Goal: Task Accomplishment & Management: Manage account settings

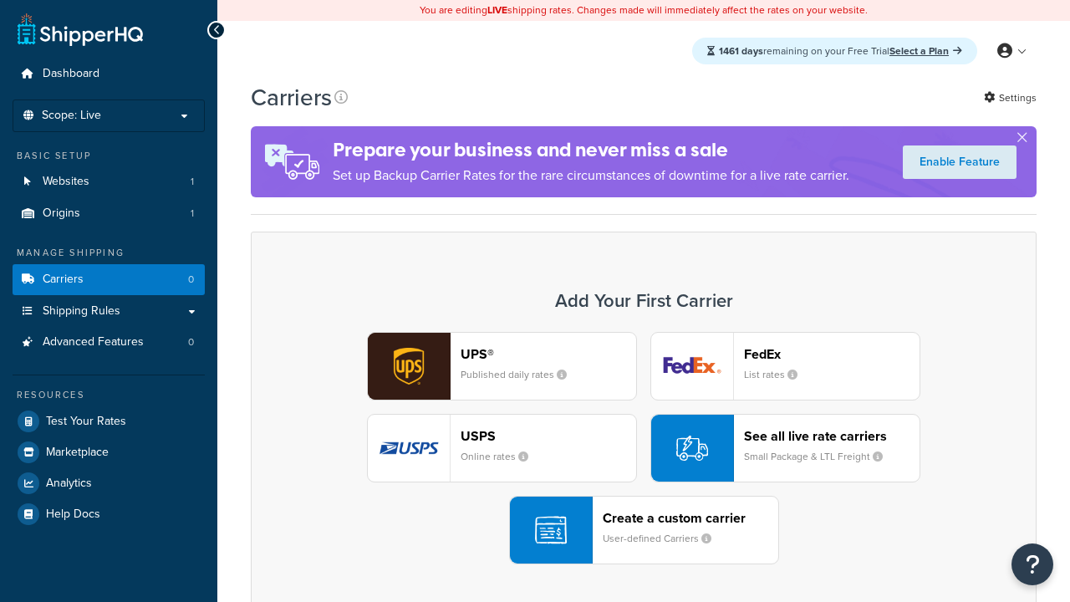
click at [644, 448] on div "UPS® Published daily rates FedEx List rates USPS Online rates See all live rate…" at bounding box center [643, 448] width 751 height 232
click at [832, 354] on header "FedEx" at bounding box center [832, 354] width 176 height 16
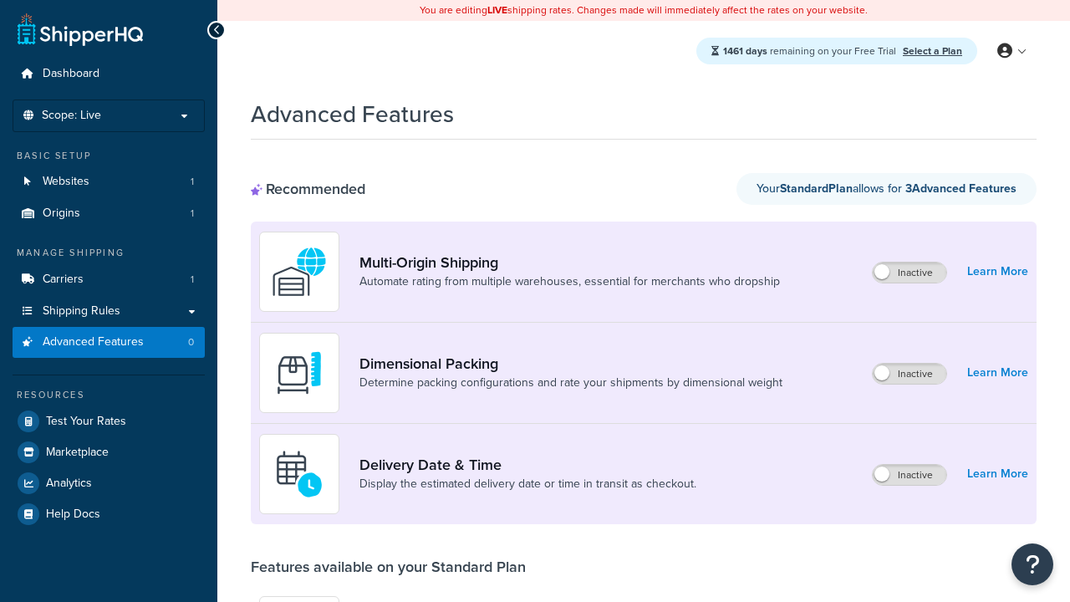
scroll to position [437, 0]
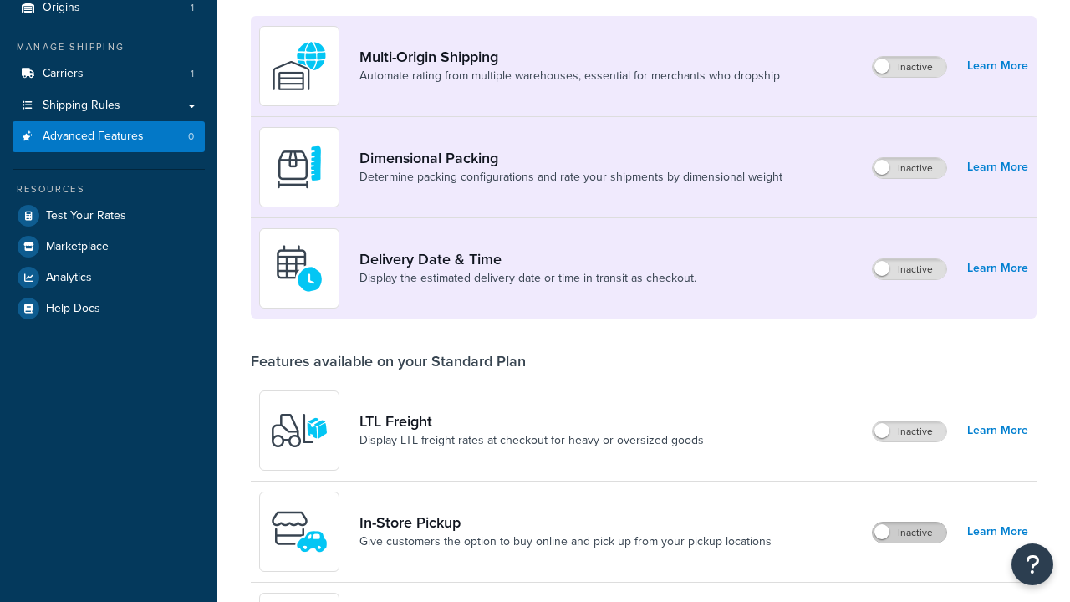
click at [910, 523] on label "Inactive" at bounding box center [910, 533] width 74 height 20
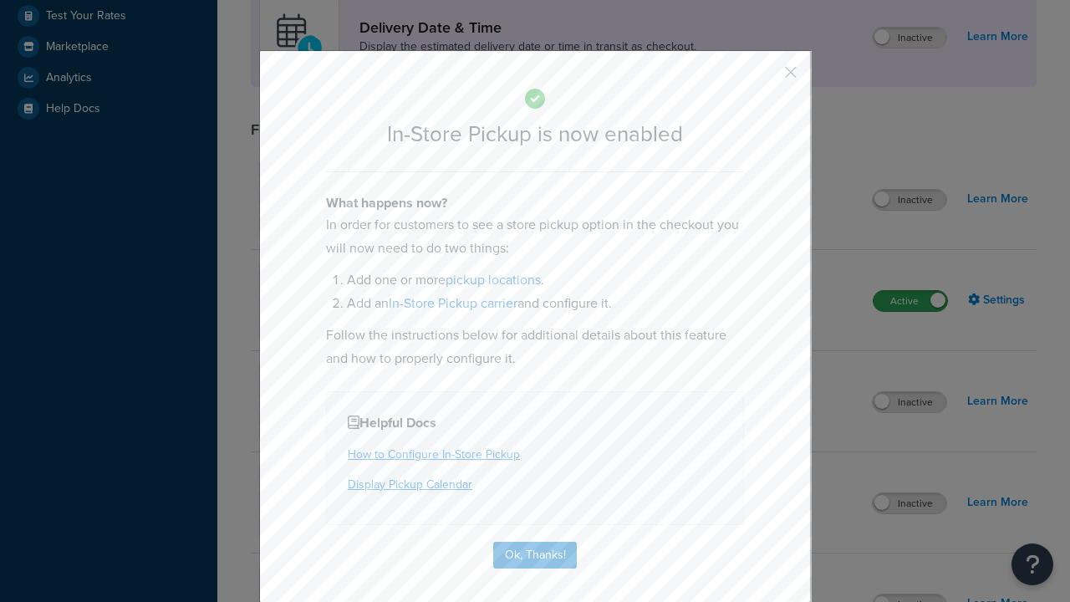
scroll to position [0, 0]
